Goal: Task Accomplishment & Management: Use online tool/utility

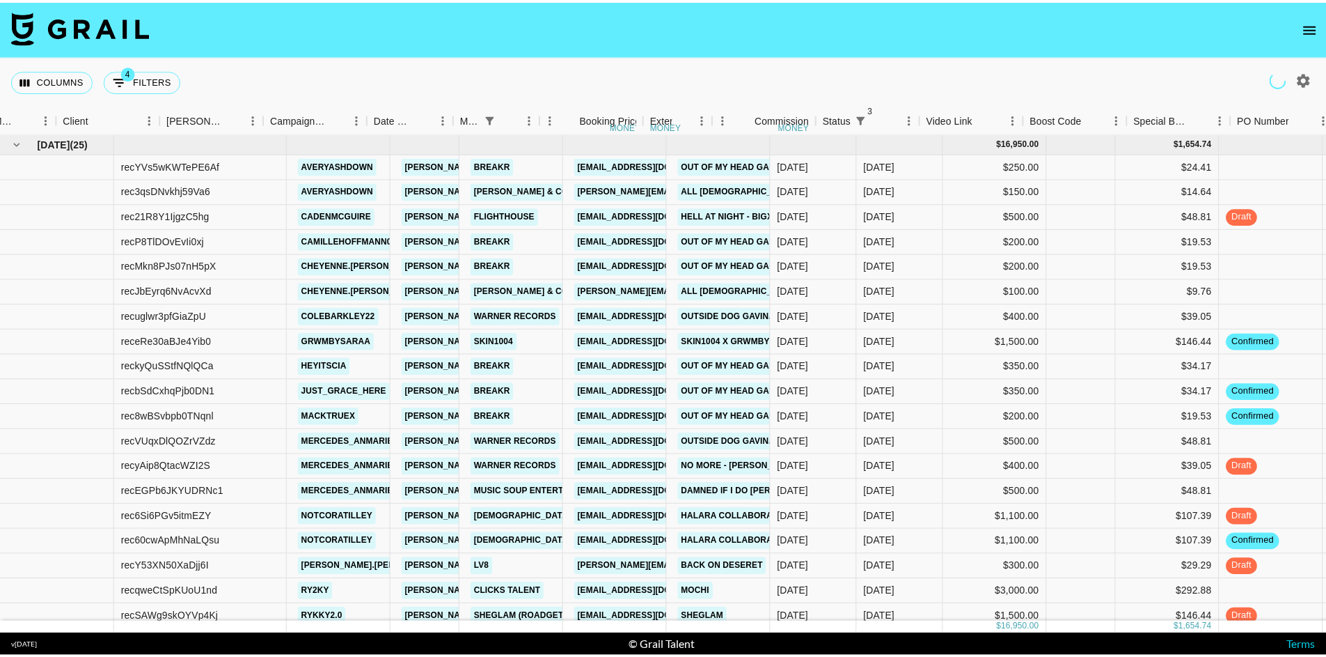
scroll to position [0, 407]
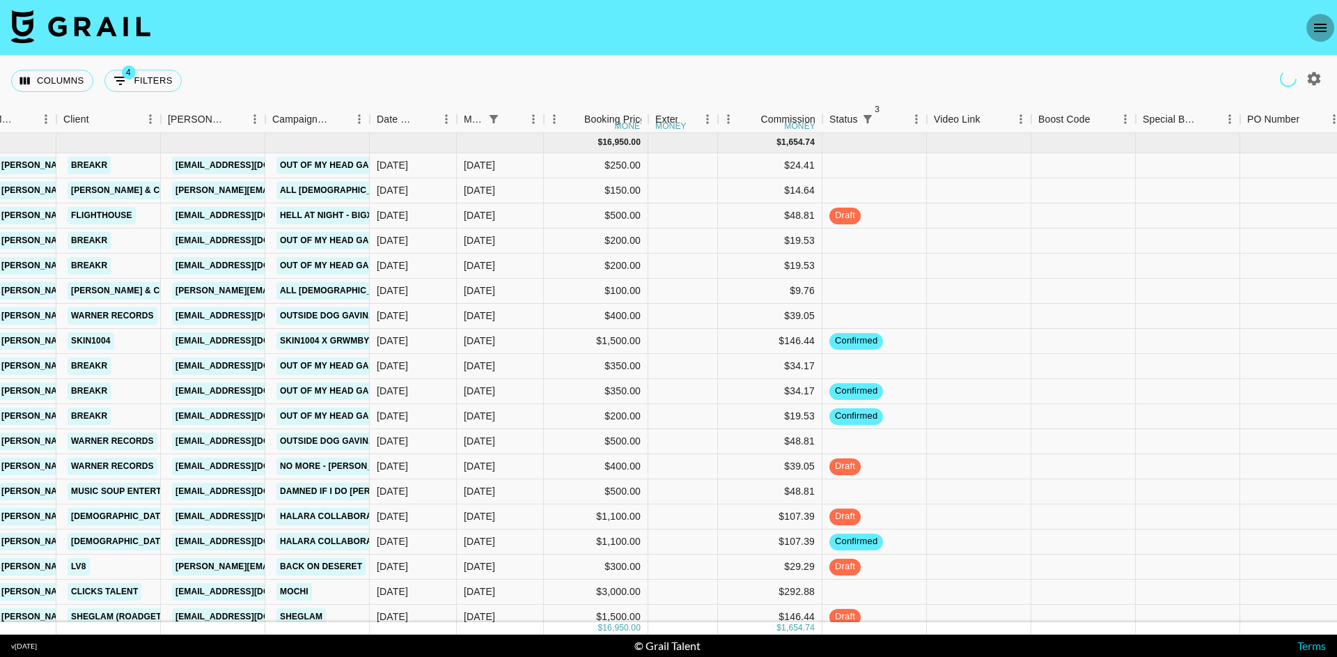
click at [1315, 29] on icon "open drawer" at bounding box center [1320, 27] width 17 height 17
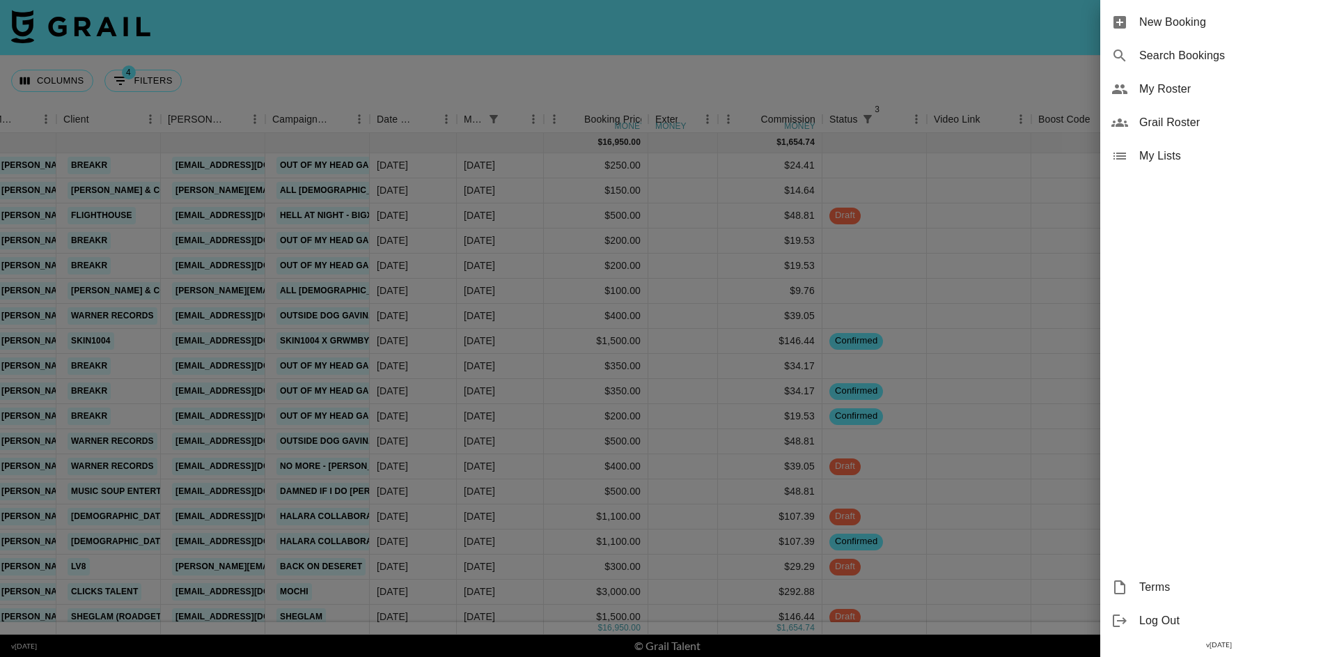
click at [1186, 91] on span "My Roster" at bounding box center [1232, 89] width 187 height 17
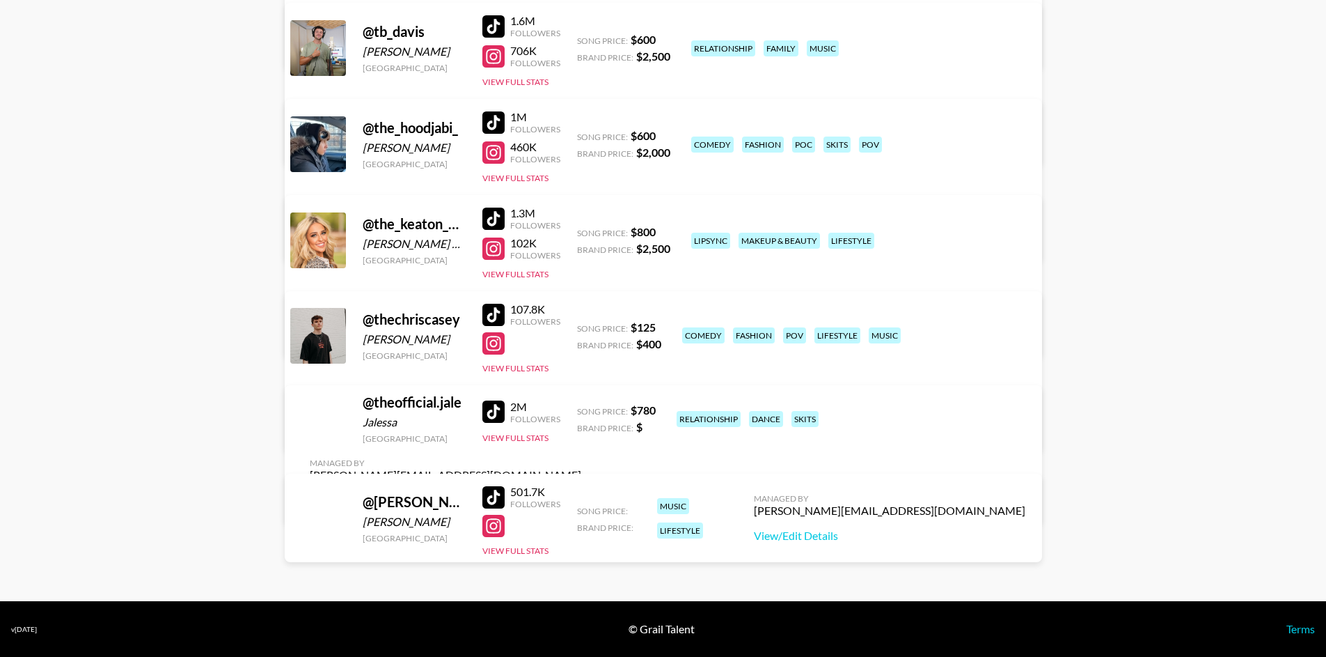
scroll to position [8310, 0]
click at [506, 493] on link at bounding box center [497, 497] width 28 height 22
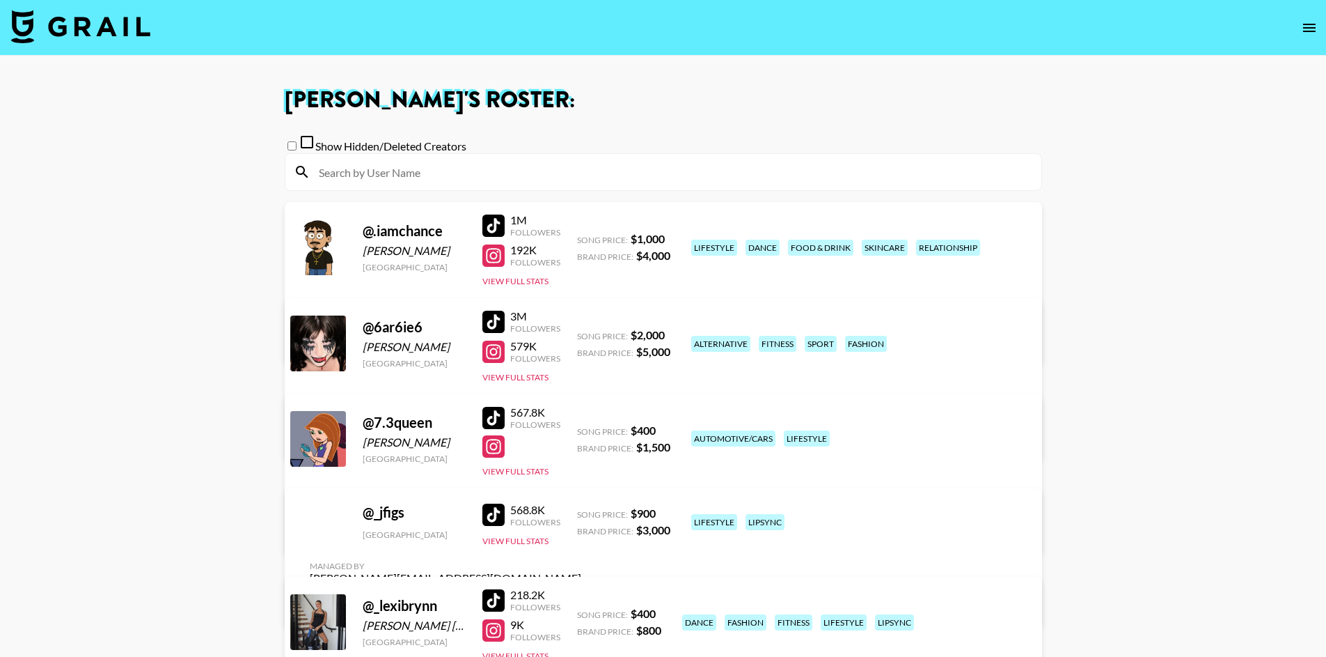
scroll to position [-1, 0]
click at [120, 26] on img at bounding box center [80, 26] width 139 height 33
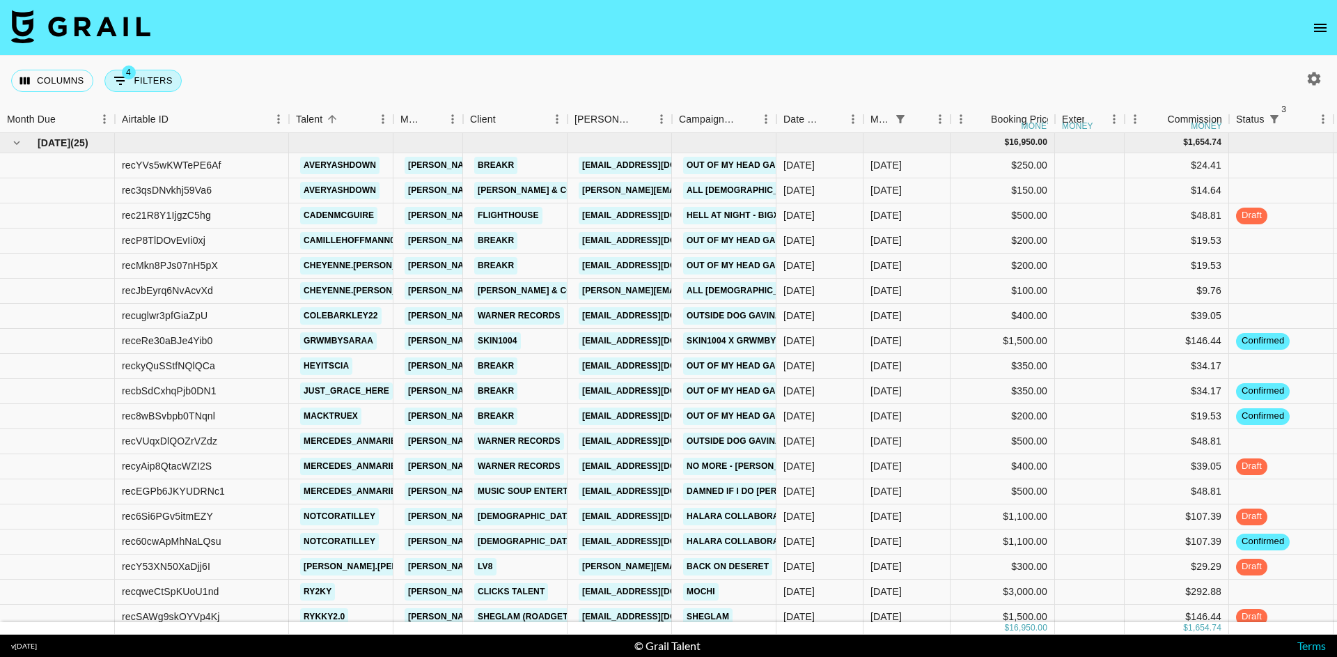
click at [169, 79] on button "4 Filters" at bounding box center [142, 81] width 77 height 22
select select "status"
select select "not"
select select "cancelled"
select select "status"
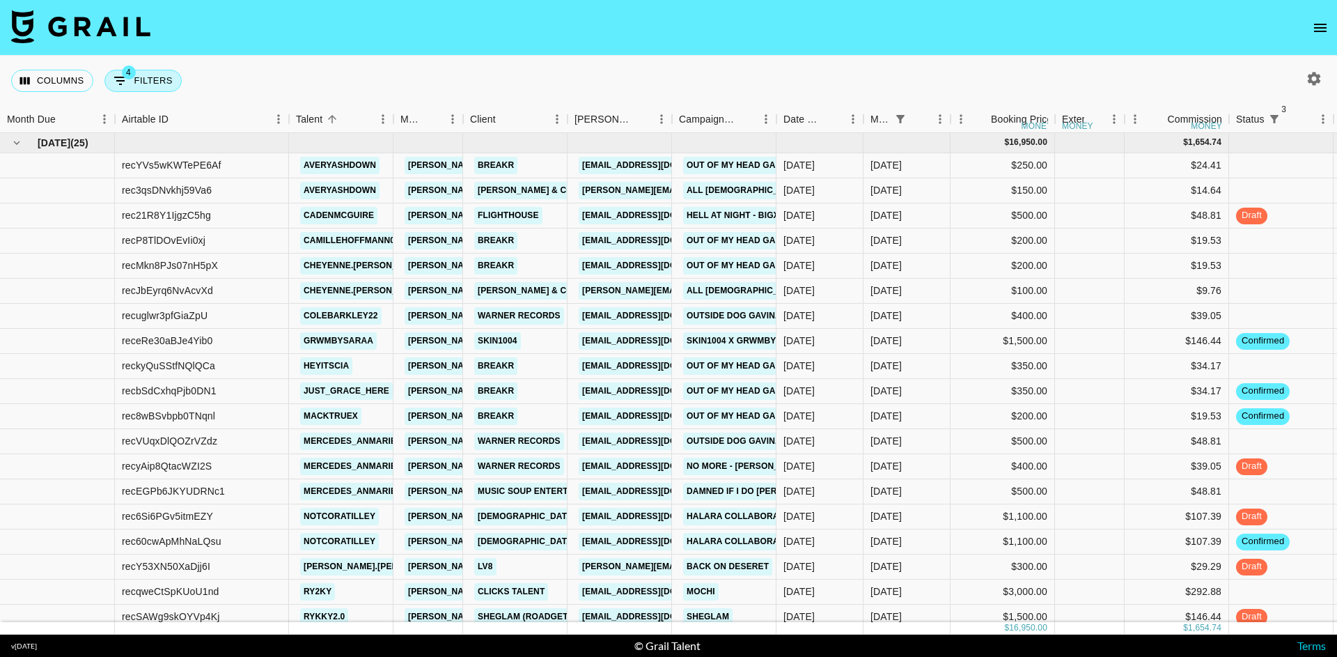
select select "not"
select select "declined"
select select "status"
select select "not"
select select "approved"
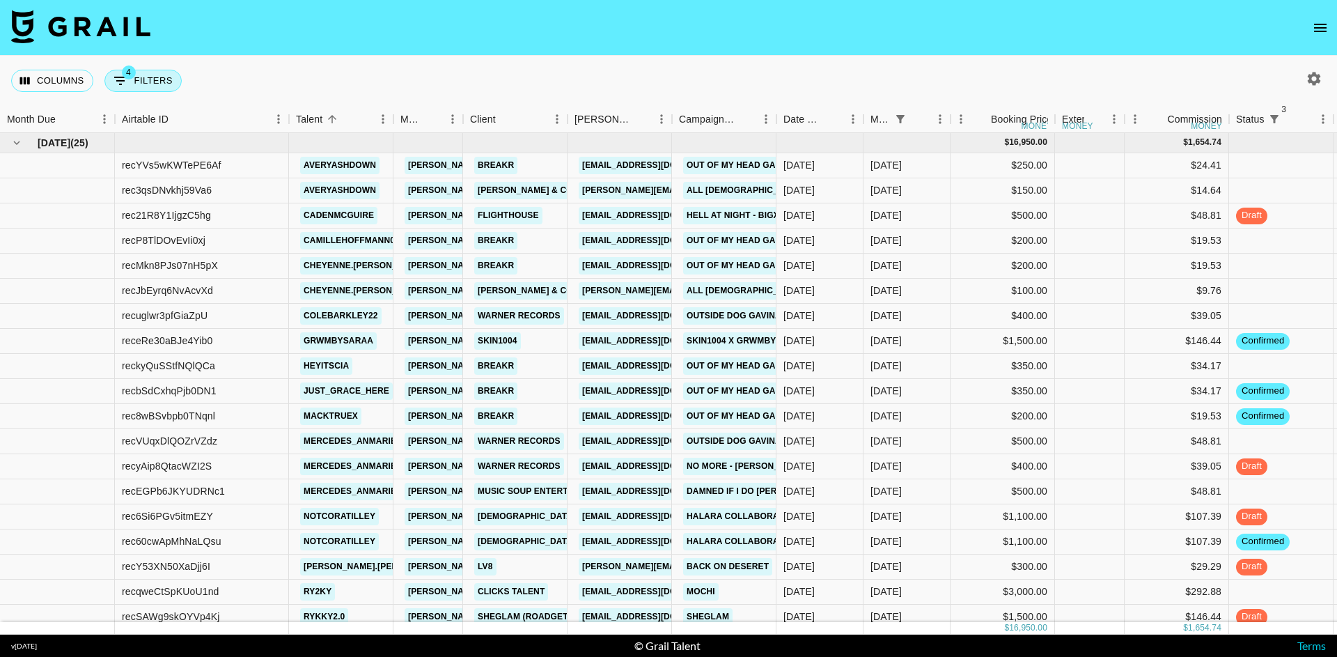
select select "monthDue2"
select select "[DATE]"
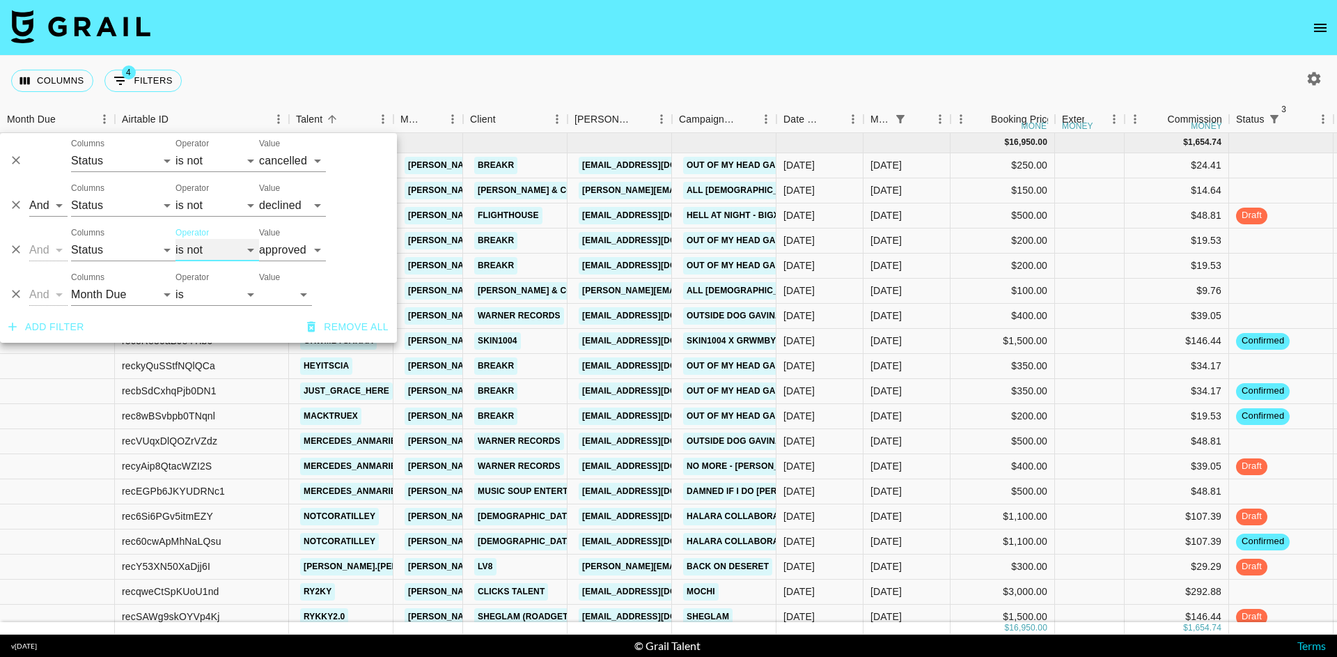
select select "is"
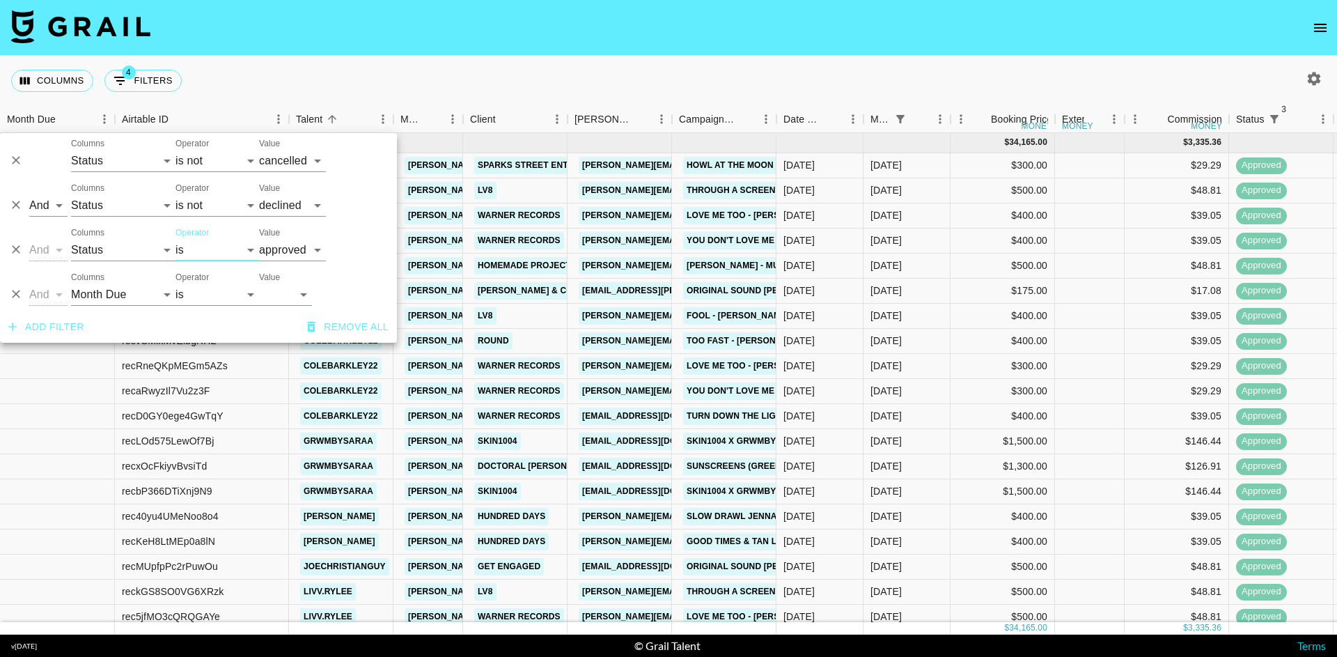
click at [260, 70] on div "Columns 4 Filters + Booking" at bounding box center [668, 81] width 1337 height 50
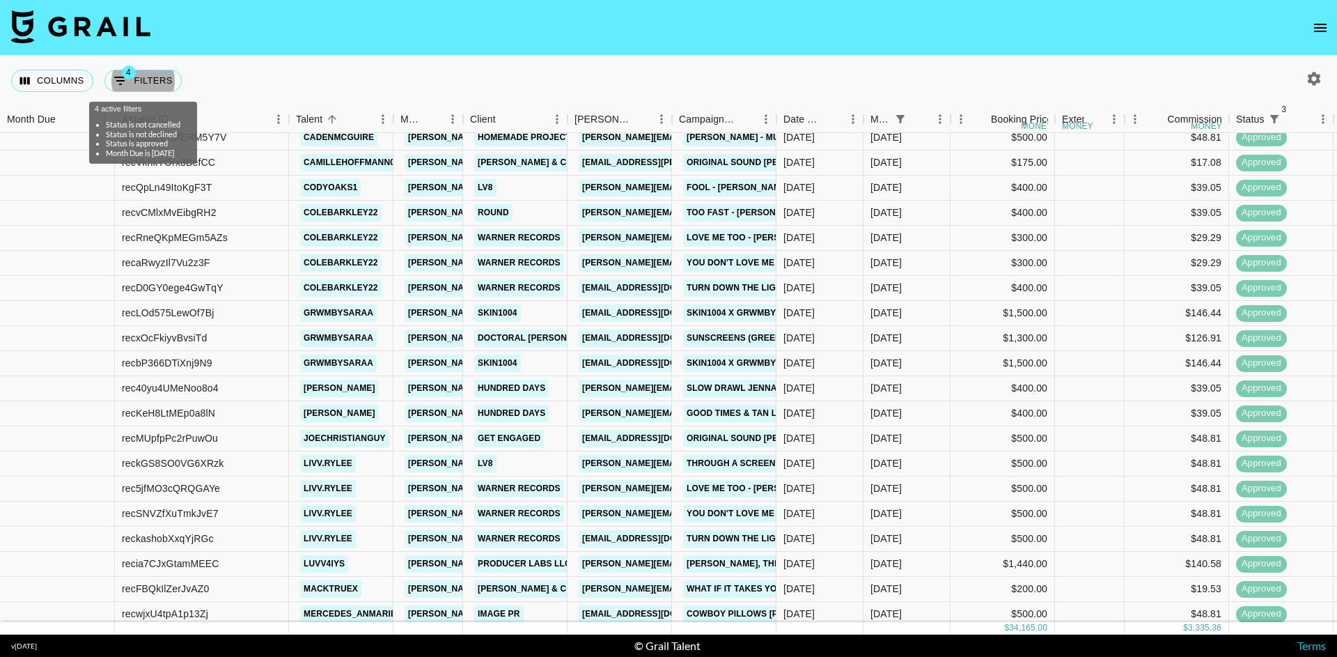
scroll to position [143, 0]
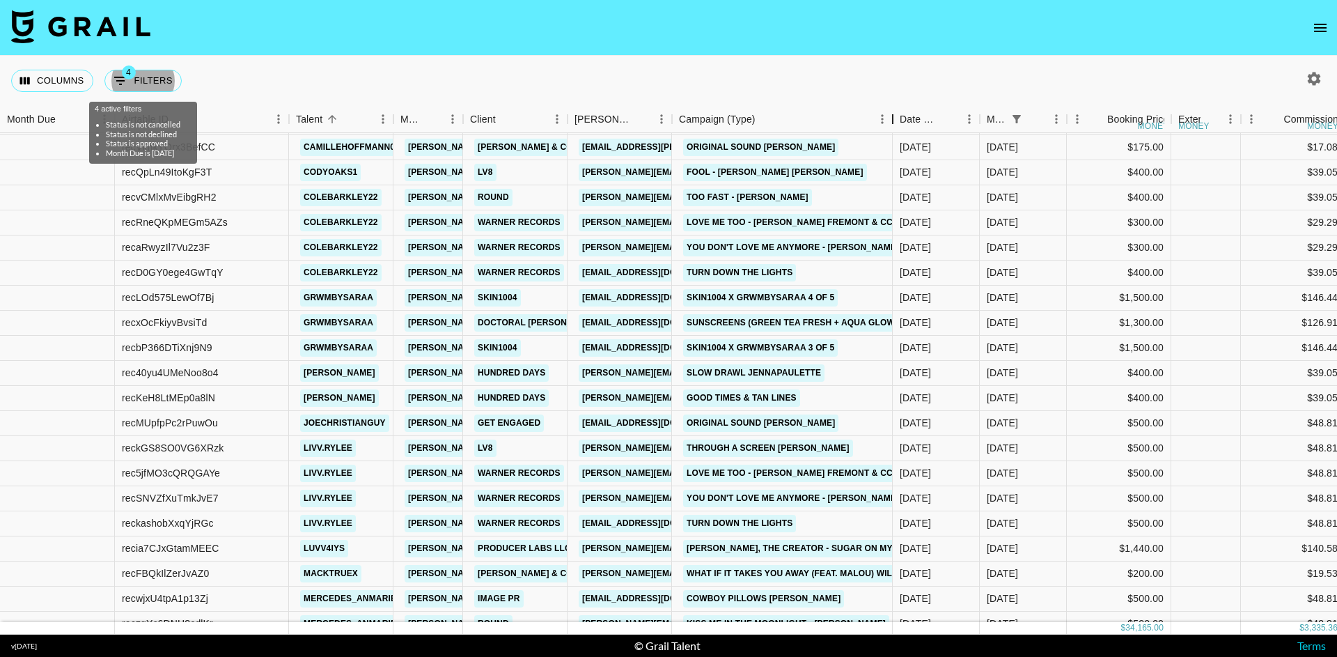
drag, startPoint x: 776, startPoint y: 117, endPoint x: 892, endPoint y: 144, distance: 119.4
click at [892, 144] on div "Month Due Airtable ID Talent Manager Client [PERSON_NAME] Campaign (Type) Date …" at bounding box center [668, 370] width 1337 height 528
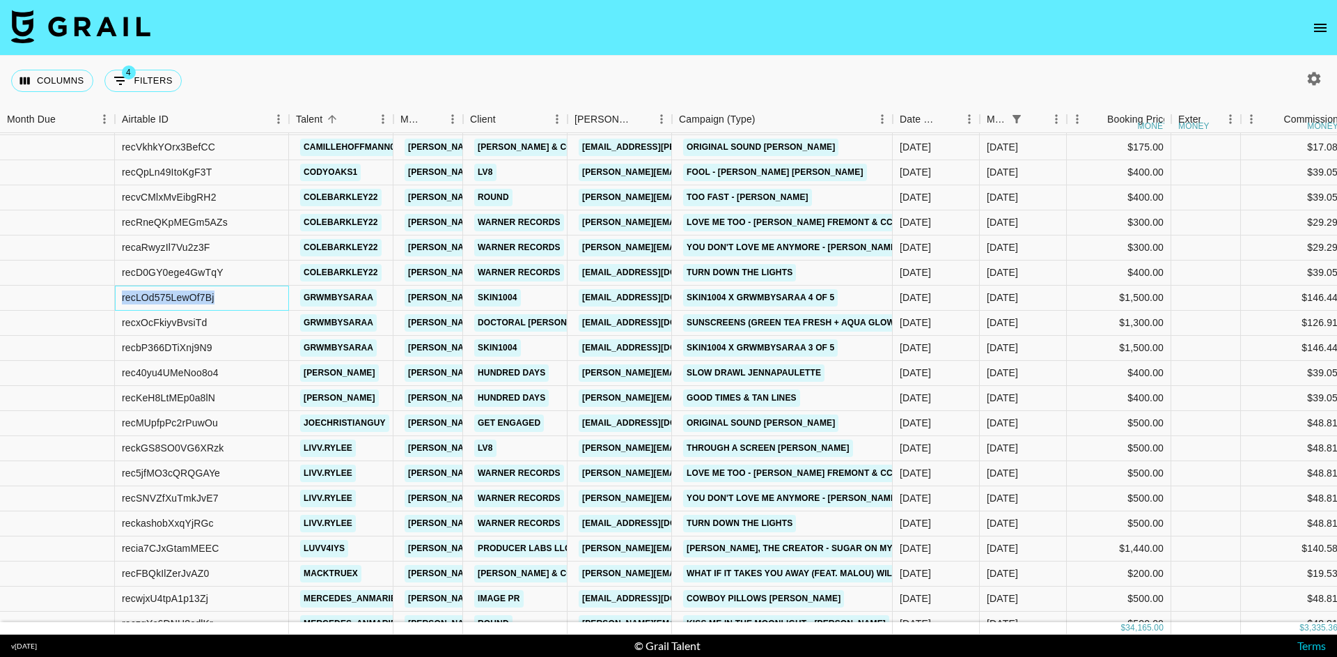
drag, startPoint x: 230, startPoint y: 302, endPoint x: 120, endPoint y: 299, distance: 110.1
click at [120, 299] on div "recLOd575LewOf7Bj" at bounding box center [202, 297] width 174 height 25
copy div "recLOd575LewOf7Bj"
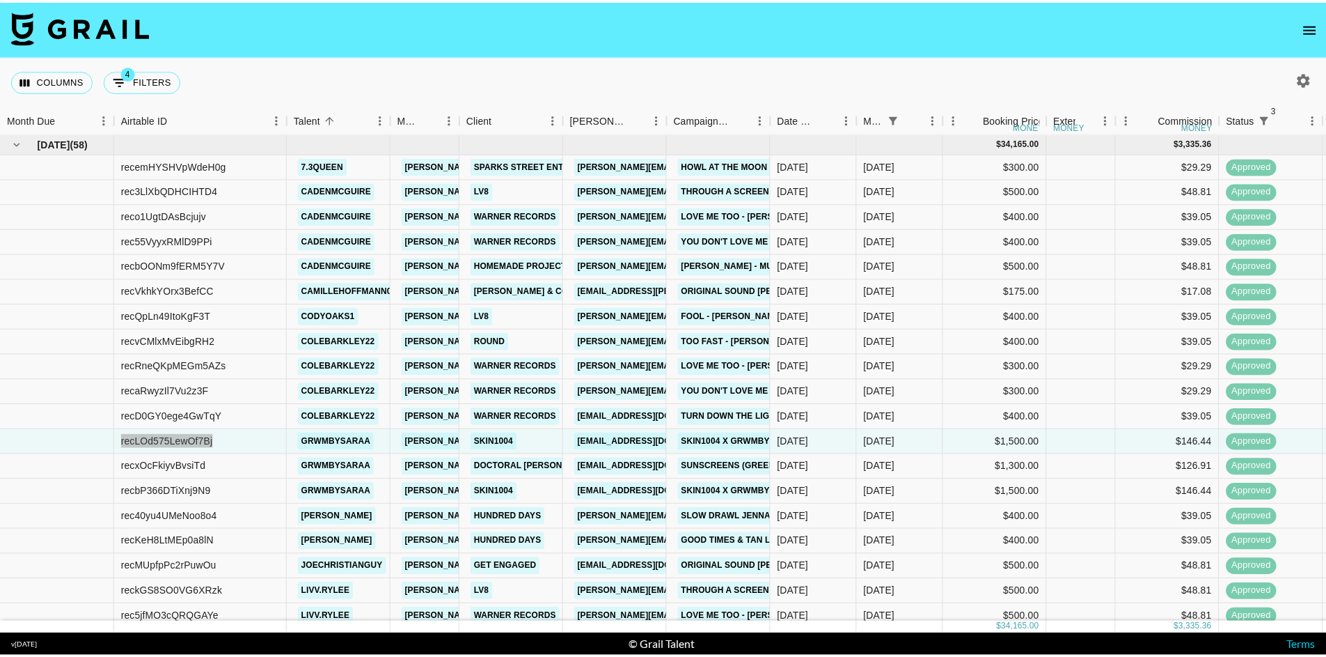
scroll to position [0, 0]
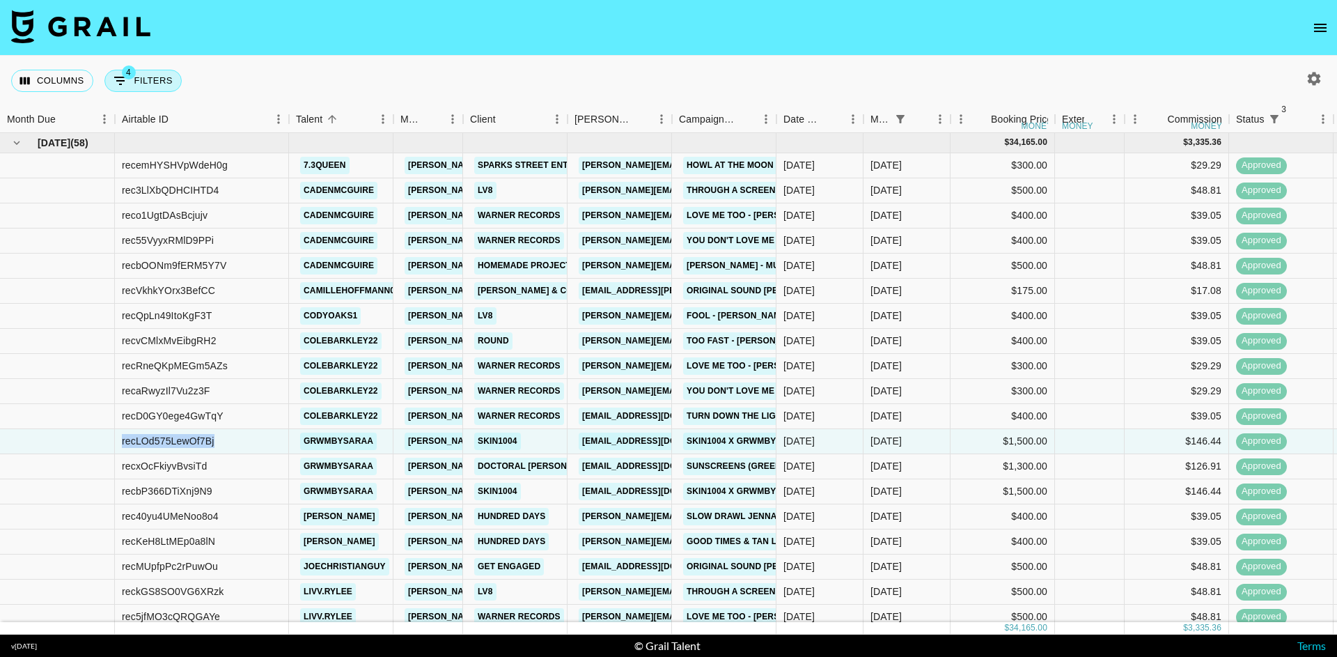
click at [157, 83] on button "4 Filters" at bounding box center [142, 81] width 77 height 22
select select "status"
select select "not"
select select "cancelled"
select select "status"
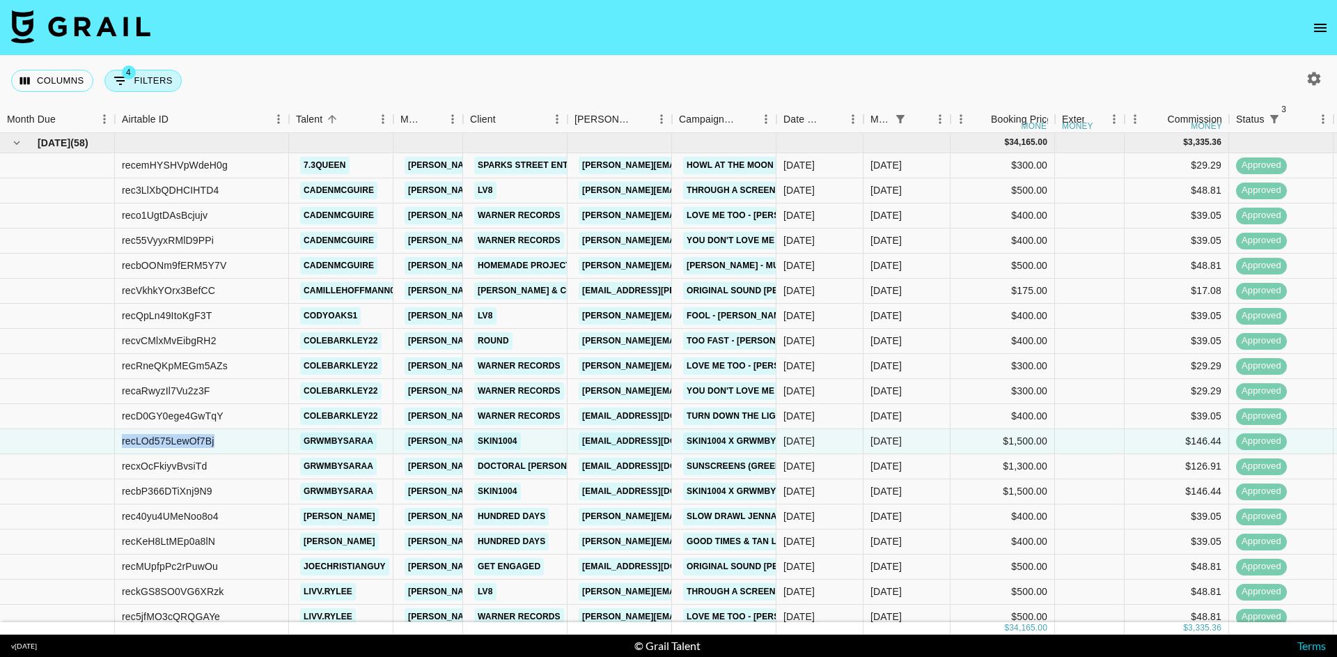
select select "not"
select select "declined"
select select "status"
select select "approved"
select select "monthDue2"
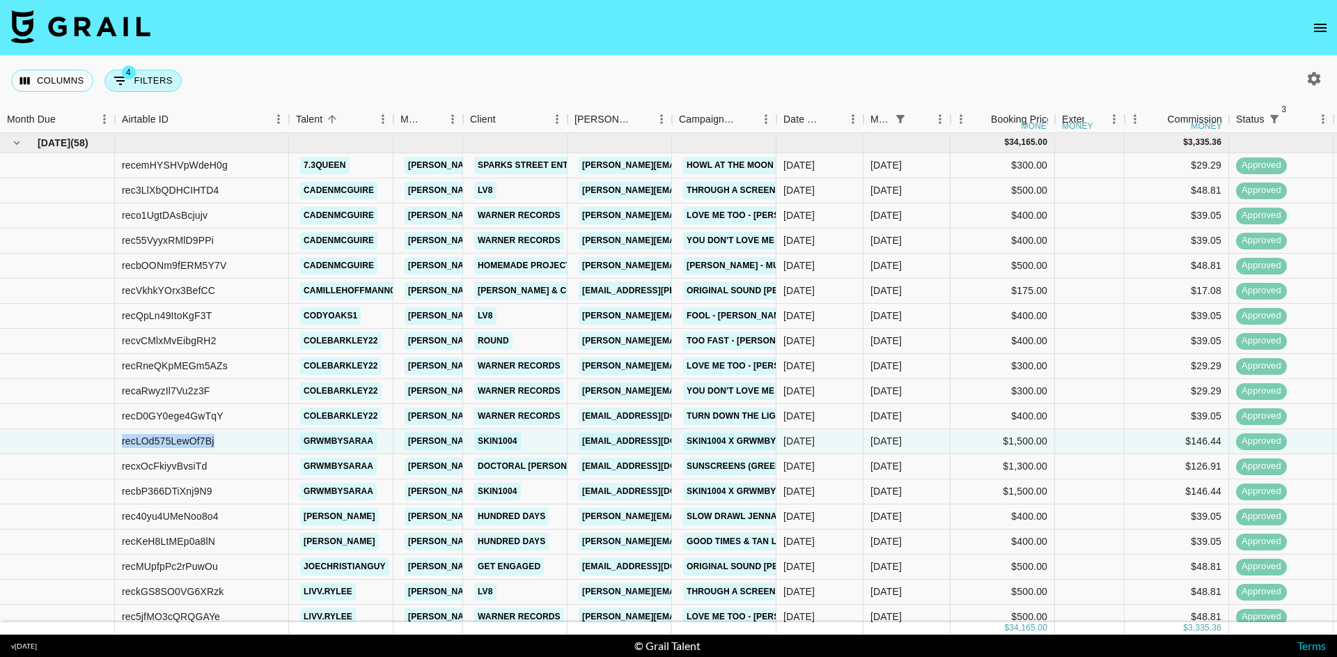
select select "[DATE]"
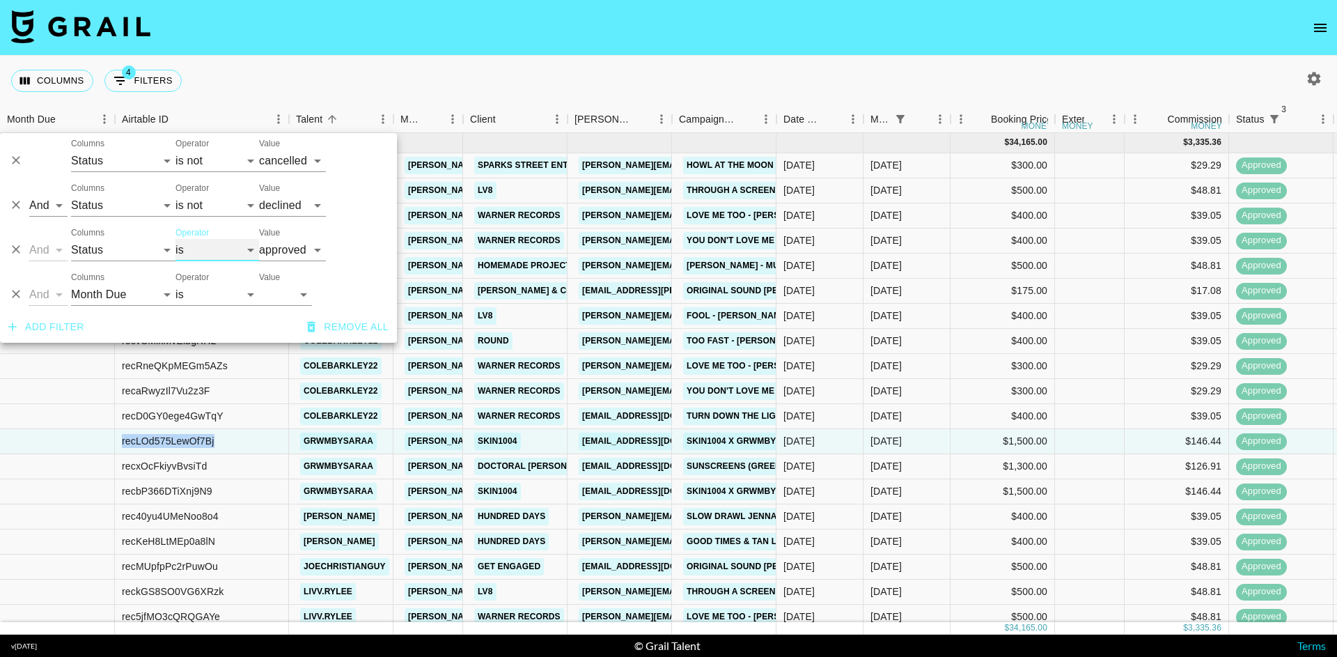
select select "not"
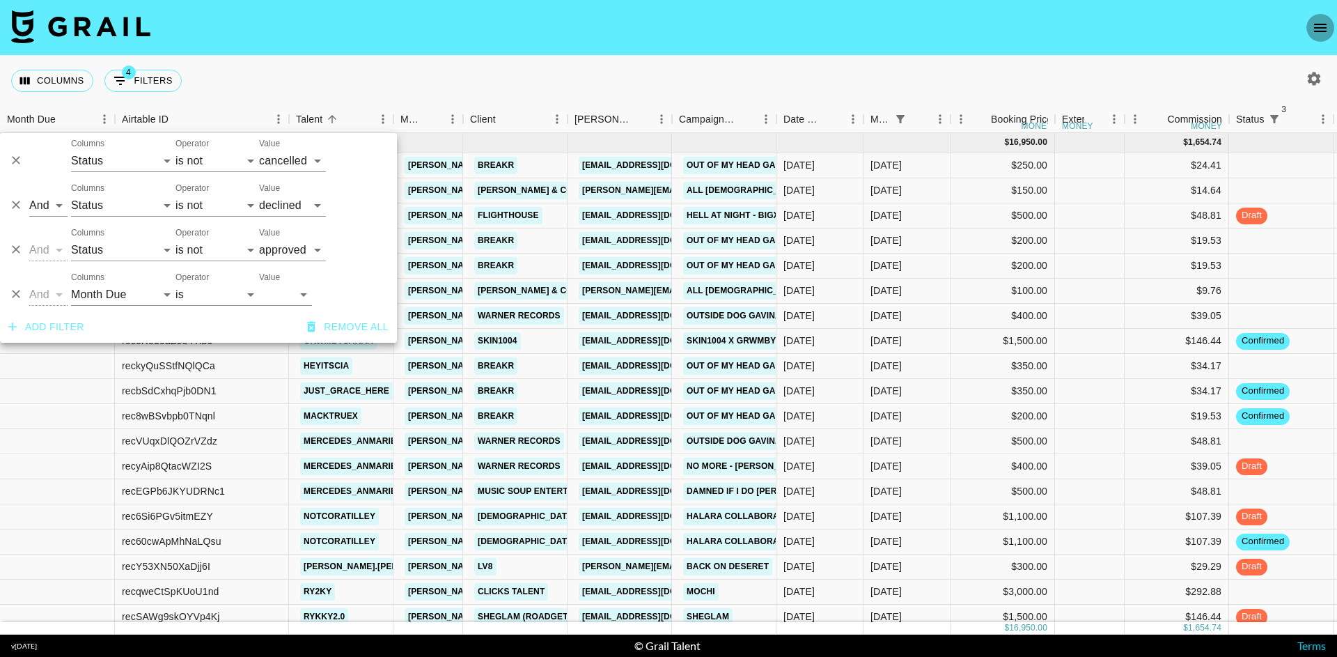
click at [1319, 24] on icon "open drawer" at bounding box center [1320, 28] width 13 height 8
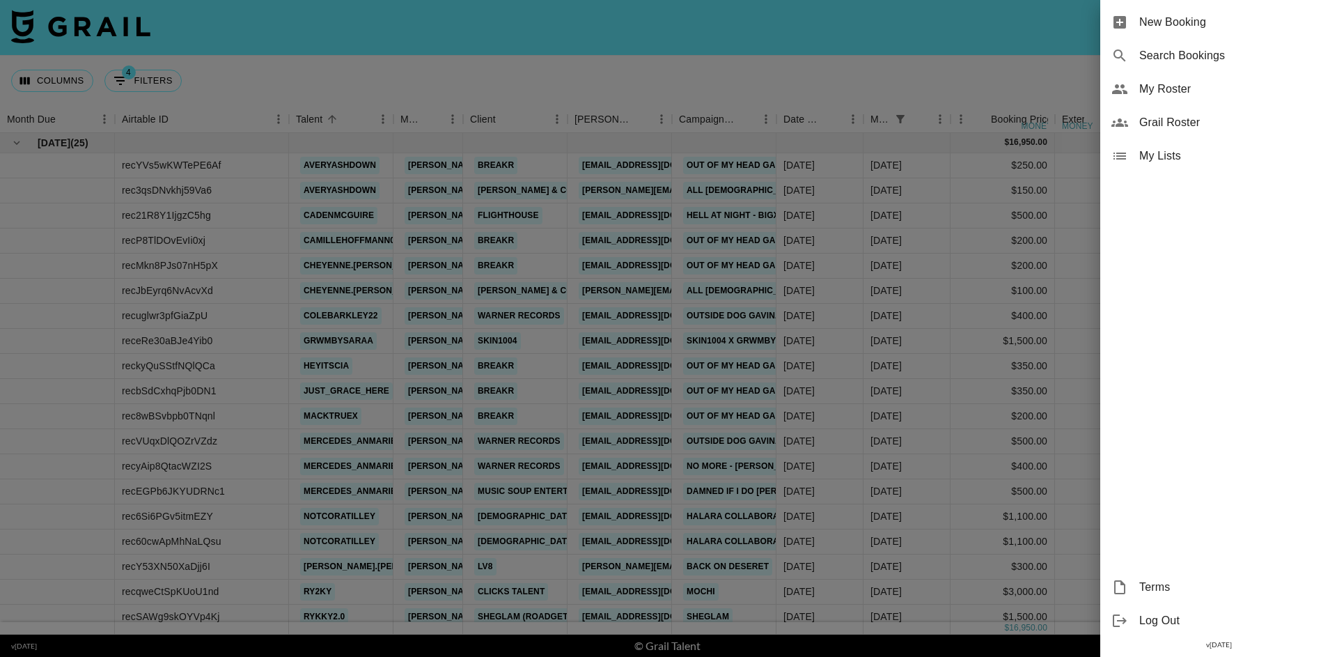
click at [1177, 95] on span "My Roster" at bounding box center [1232, 89] width 187 height 17
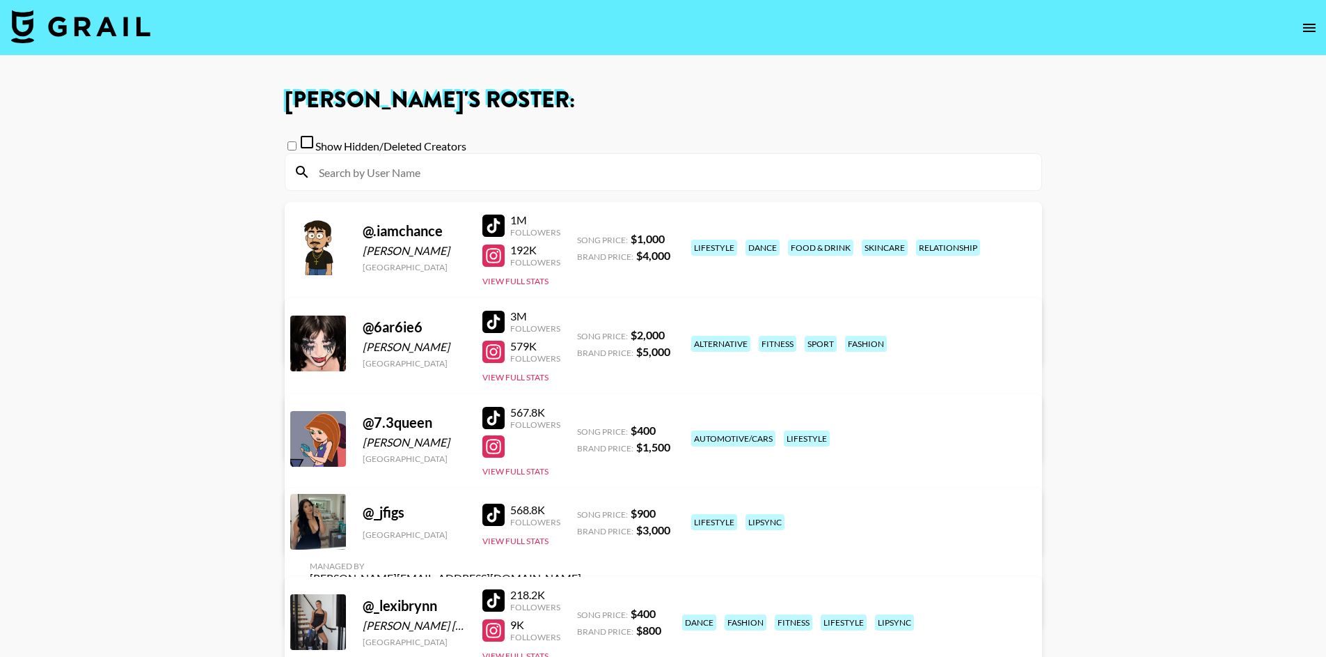
click at [477, 181] on input at bounding box center [672, 172] width 723 height 22
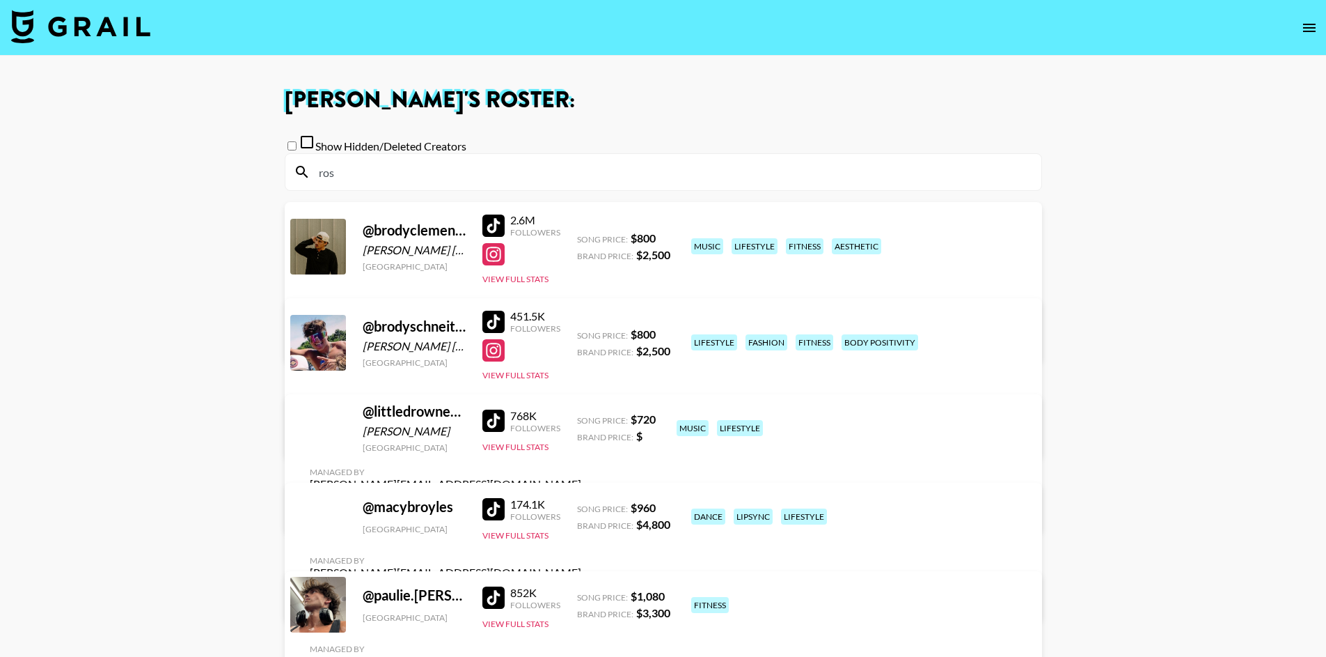
type input "rose"
